Goal: Book appointment/travel/reservation

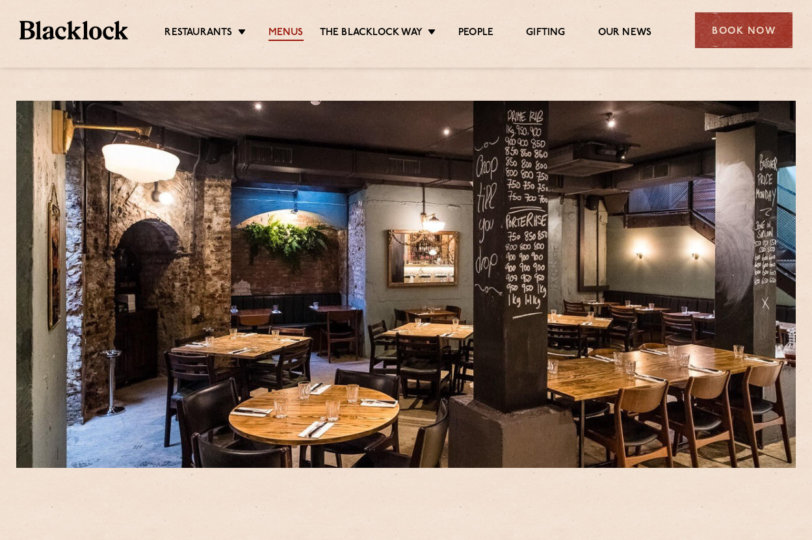
click at [284, 31] on link "Menus" at bounding box center [285, 34] width 35 height 14
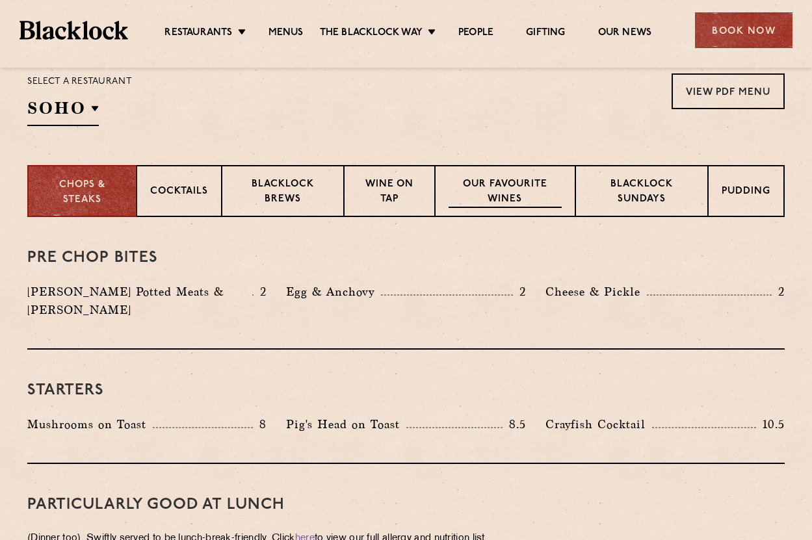
scroll to position [422, 0]
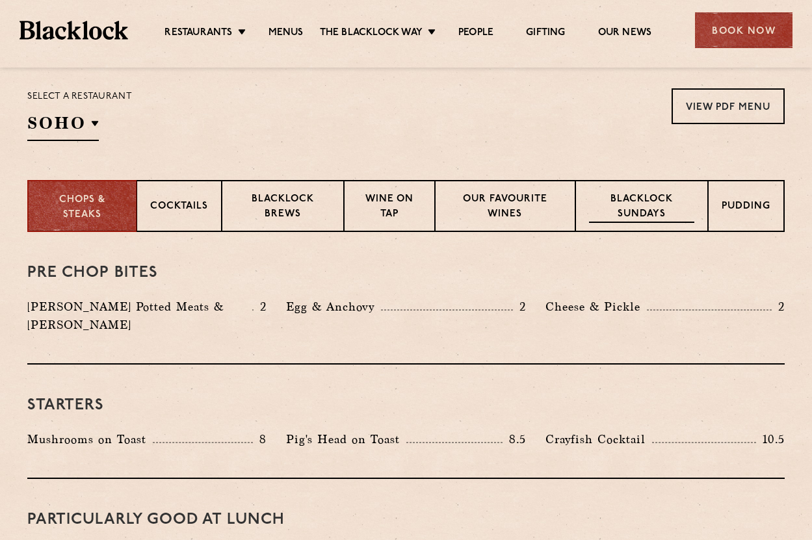
click at [627, 201] on p "Blacklock Sundays" at bounding box center [641, 207] width 105 height 31
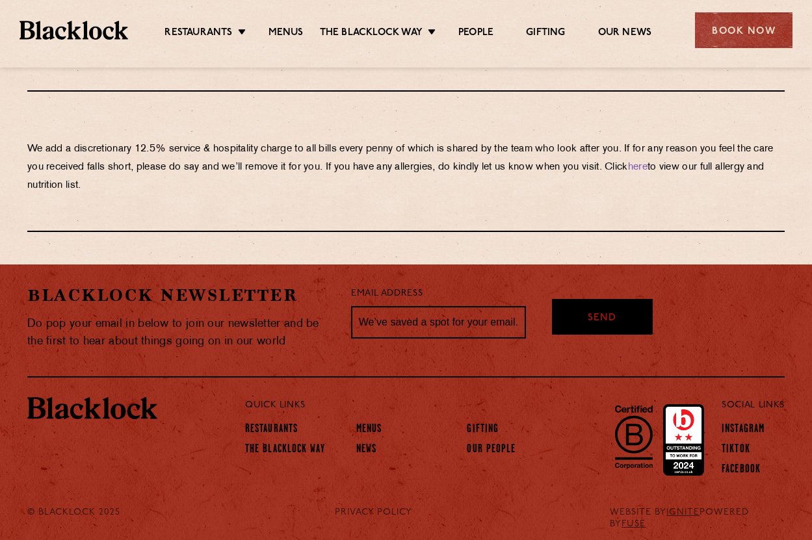
scroll to position [1485, 0]
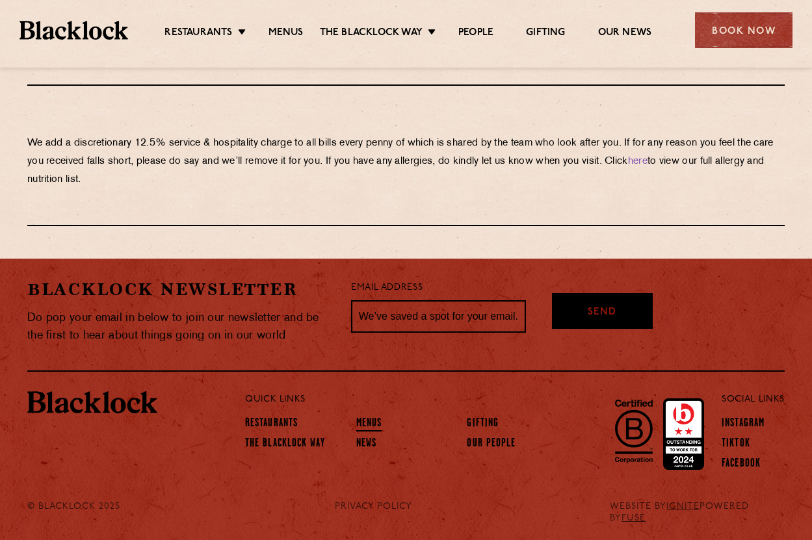
click at [363, 417] on link "Menus" at bounding box center [369, 424] width 26 height 14
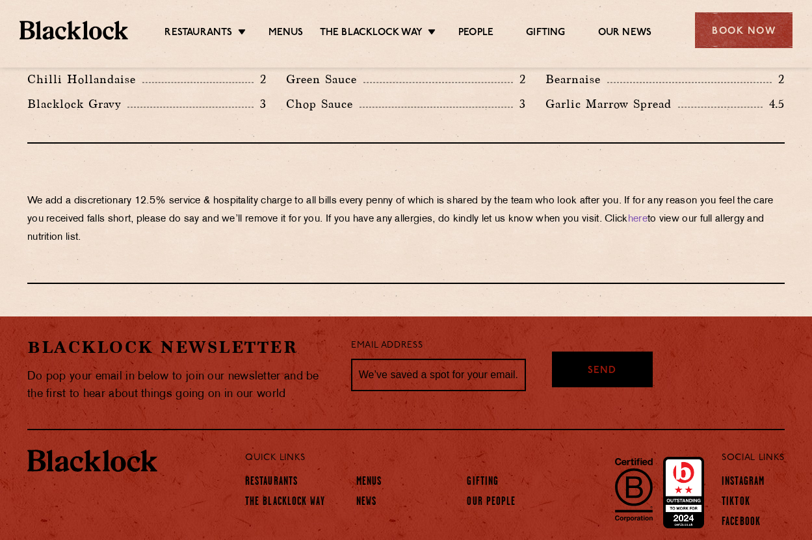
scroll to position [2262, 0]
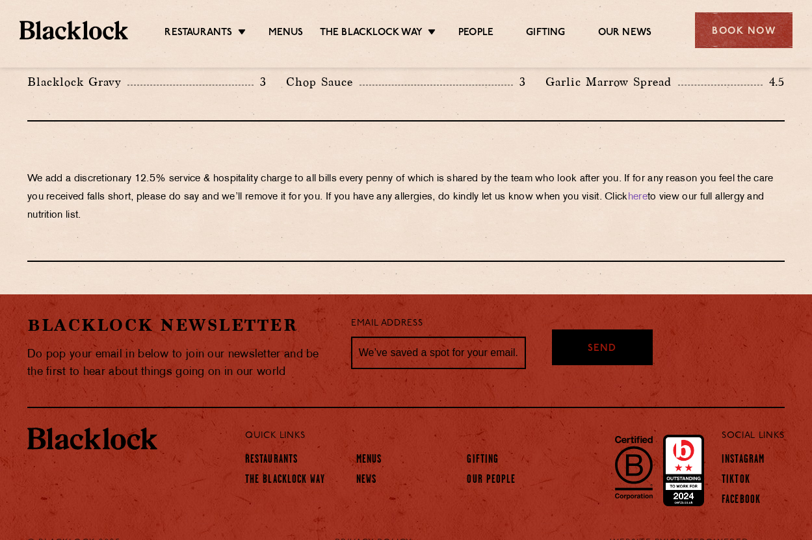
click at [743, 33] on div "Book Now" at bounding box center [743, 30] width 97 height 36
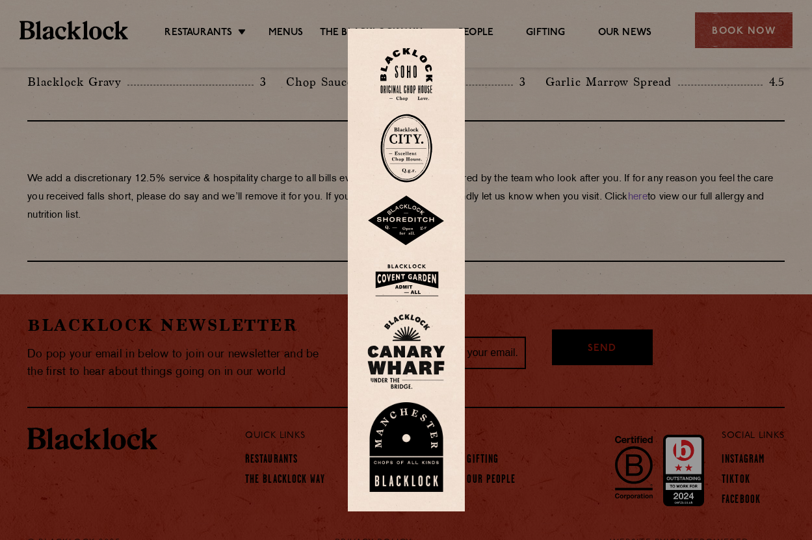
click at [410, 151] on img at bounding box center [406, 148] width 52 height 69
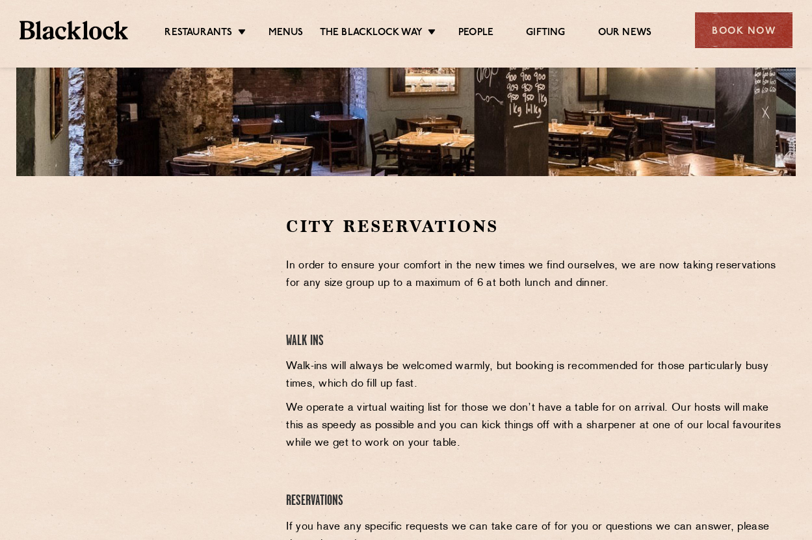
scroll to position [296, 0]
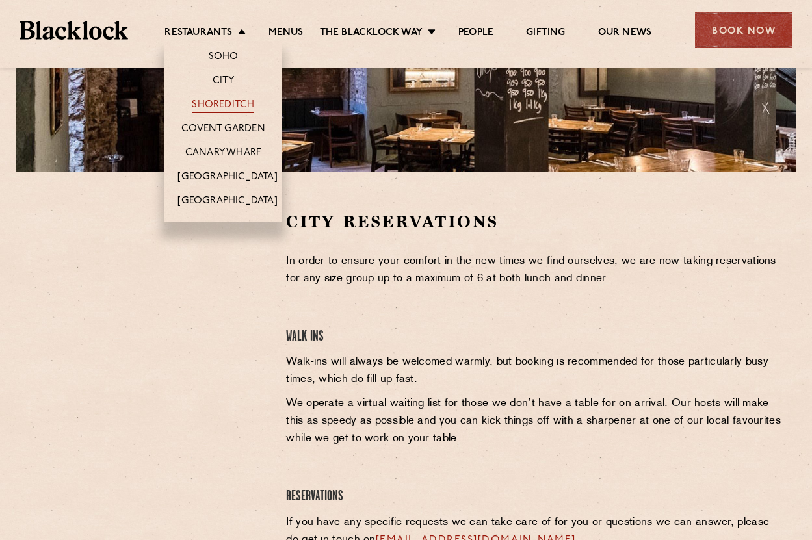
click at [225, 106] on link "Shoreditch" at bounding box center [223, 106] width 62 height 14
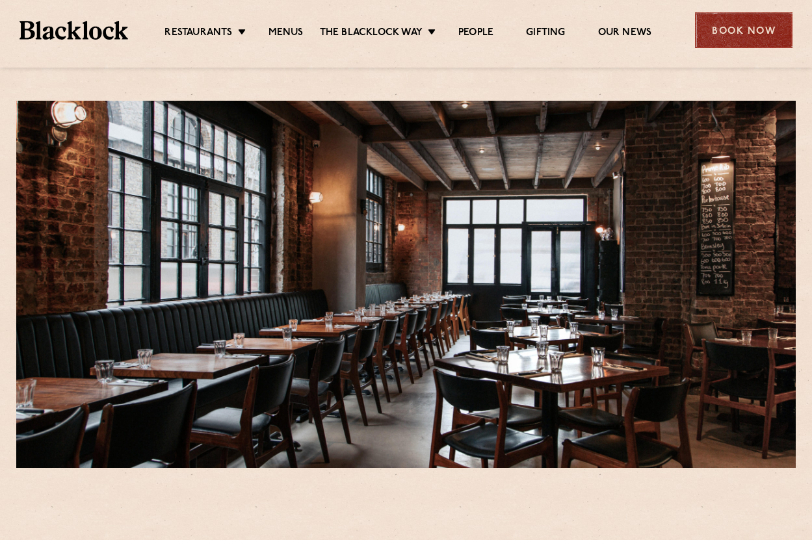
click at [747, 43] on div "Book Now" at bounding box center [743, 30] width 97 height 36
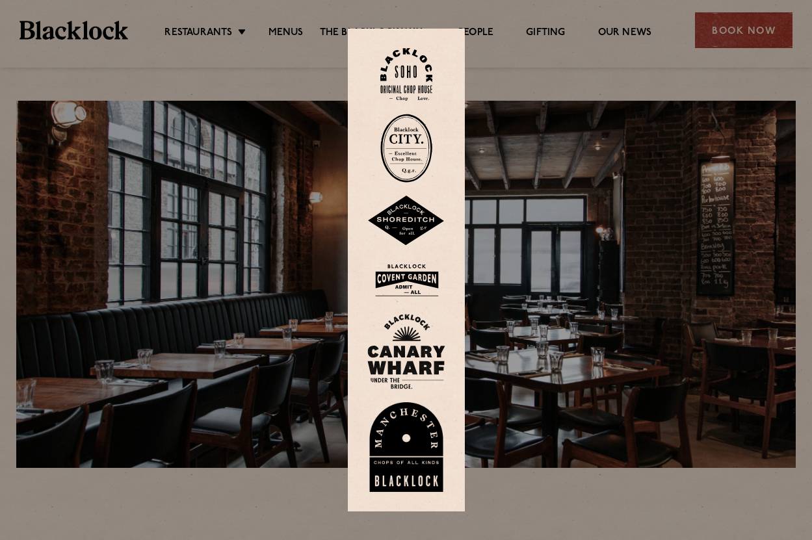
click at [417, 218] on img at bounding box center [406, 221] width 78 height 51
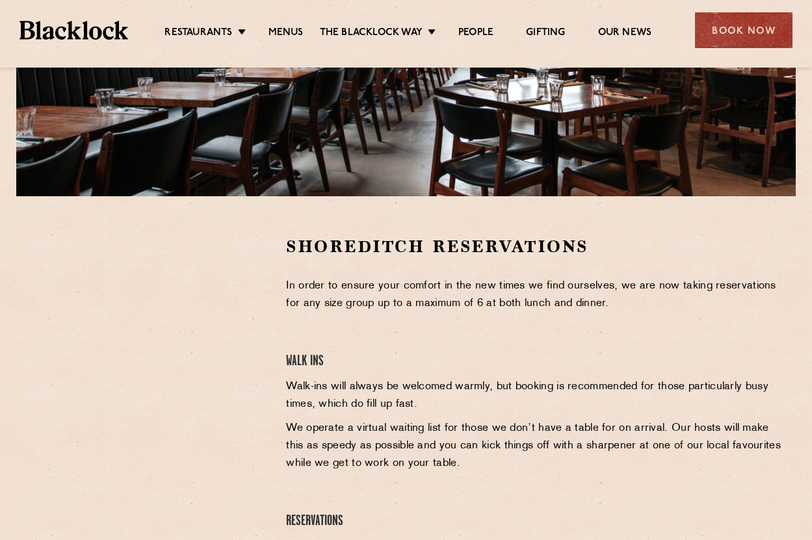
scroll to position [320, 0]
